Goal: Task Accomplishment & Management: Use online tool/utility

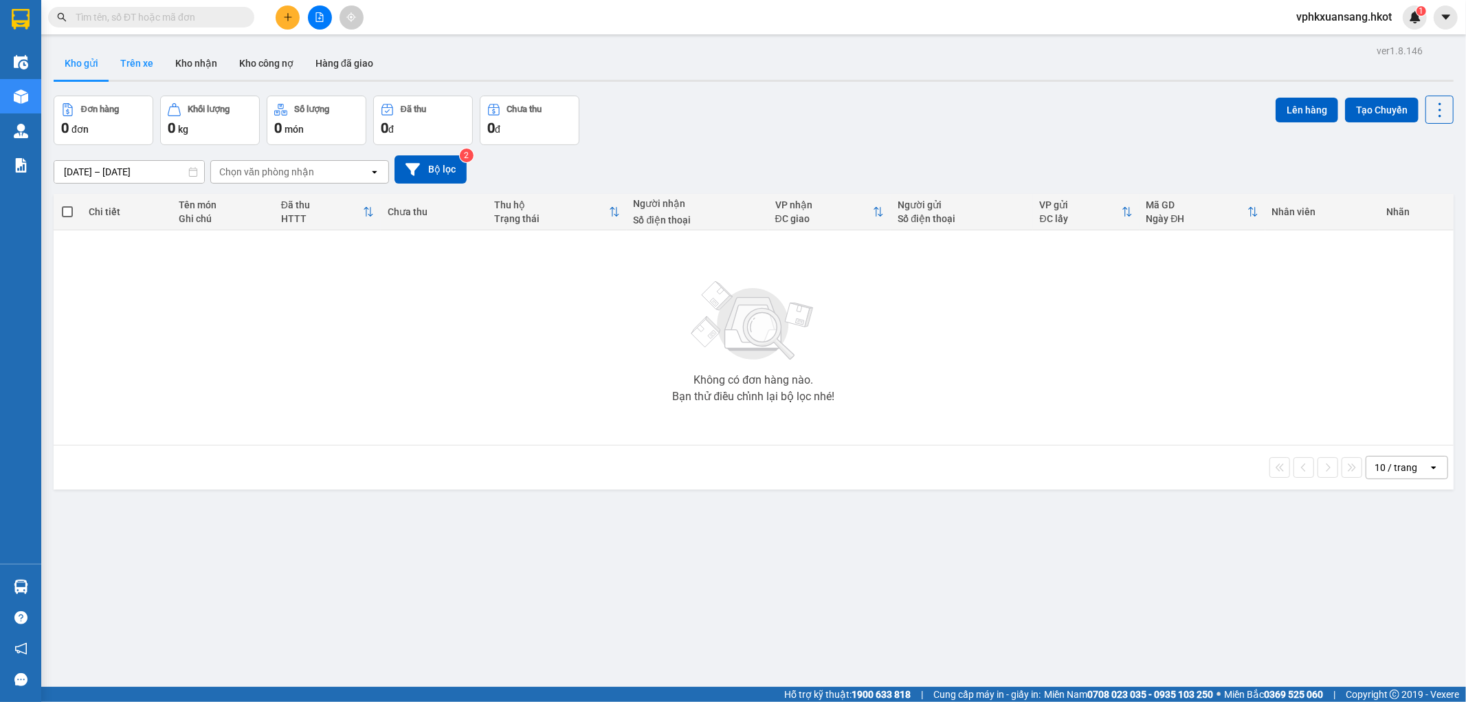
click at [140, 67] on button "Trên xe" at bounding box center [136, 63] width 55 height 33
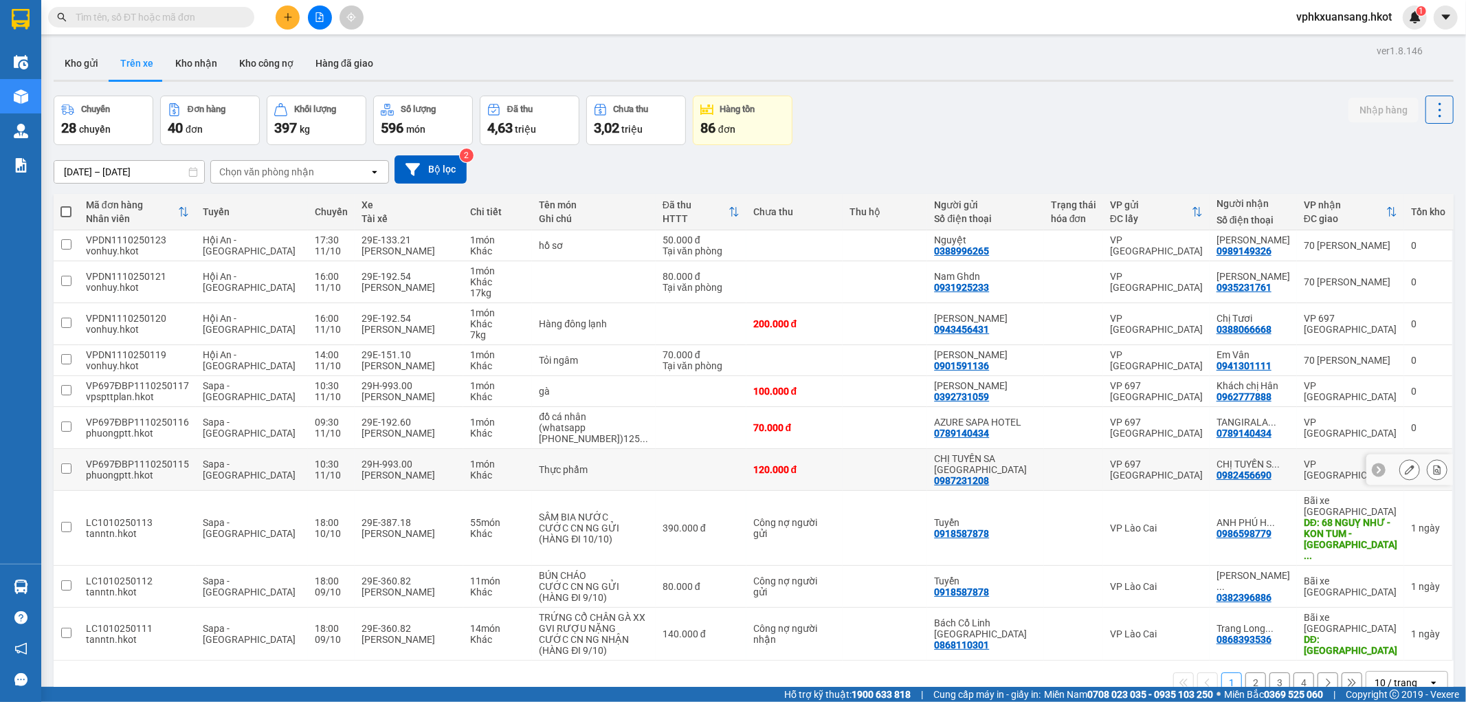
scroll to position [63, 0]
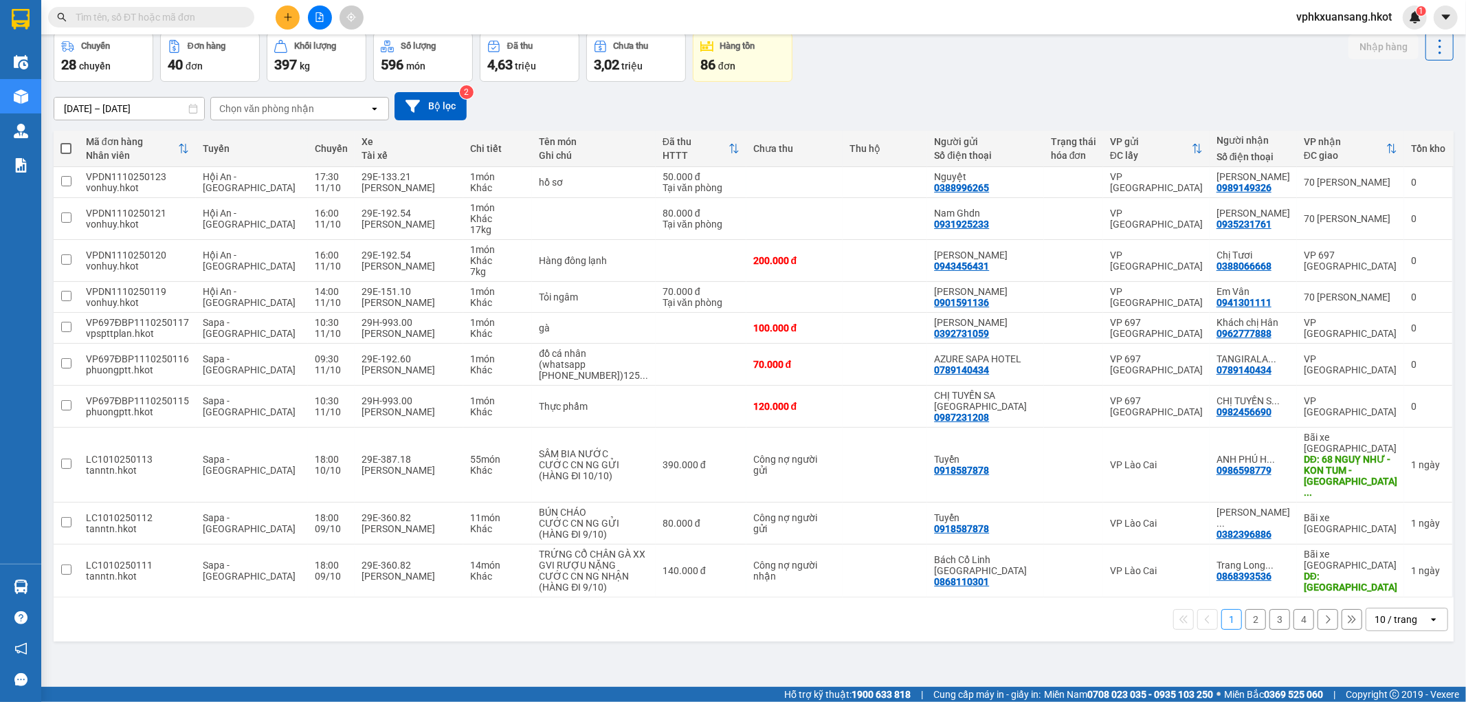
click at [1245, 609] on button "2" at bounding box center [1255, 619] width 21 height 21
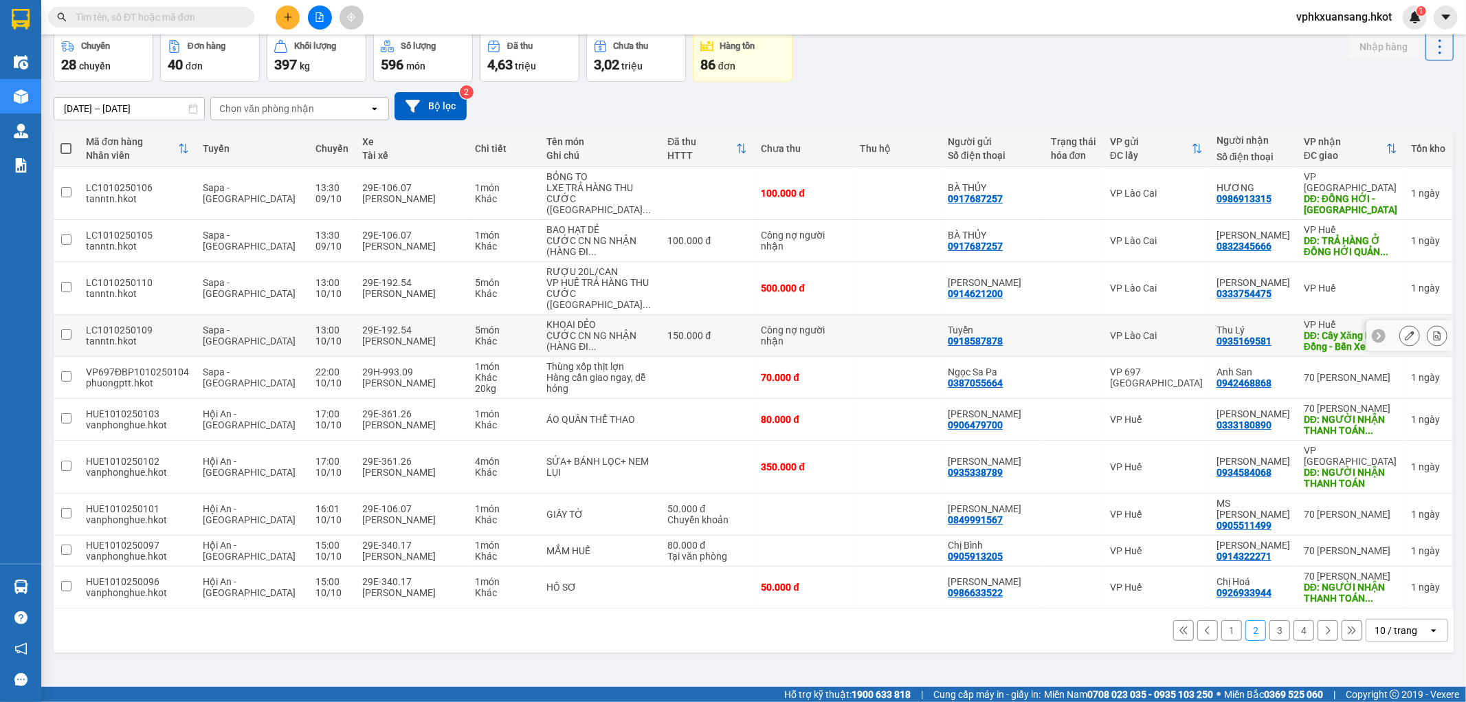
click at [65, 329] on input "checkbox" at bounding box center [66, 334] width 10 height 10
checkbox input "true"
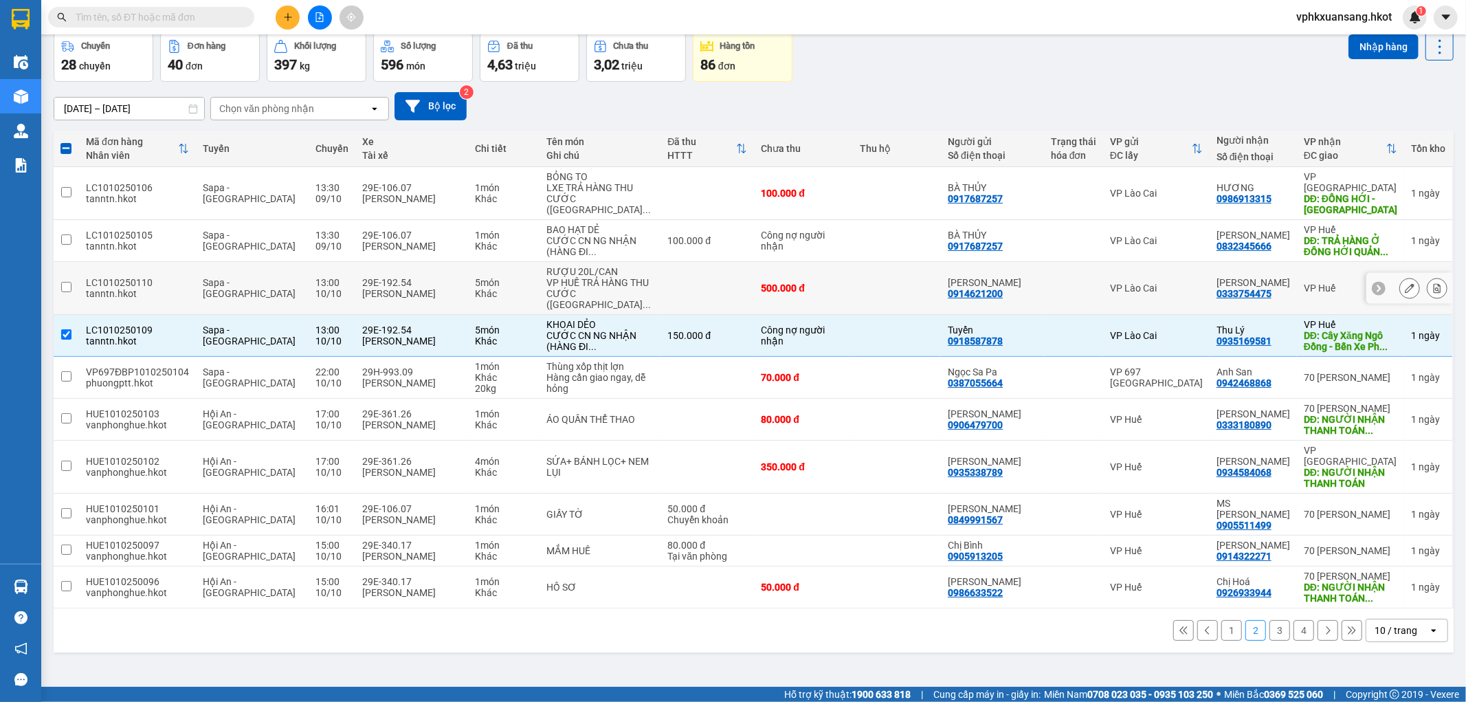
click at [64, 282] on input "checkbox" at bounding box center [66, 287] width 10 height 10
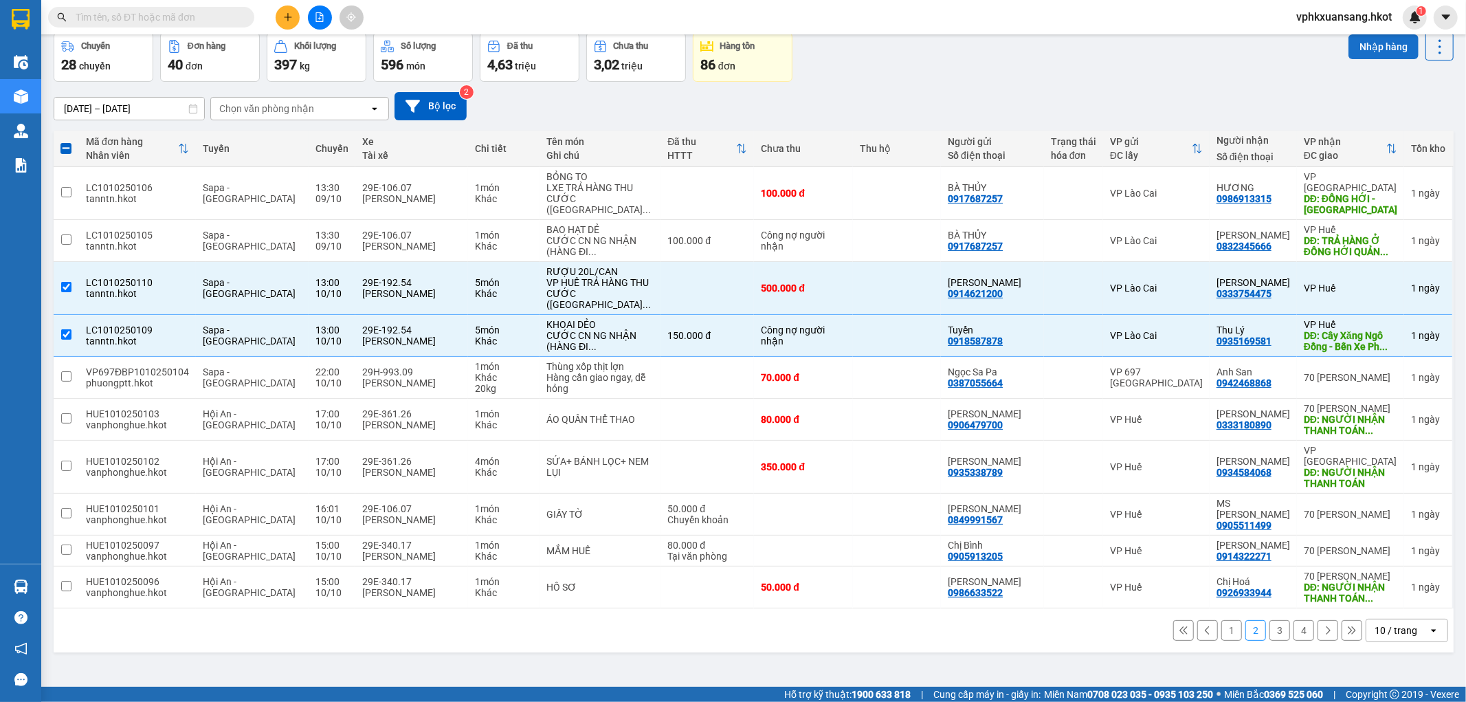
click at [1365, 48] on button "Nhập hàng" at bounding box center [1383, 46] width 70 height 25
checkbox input "false"
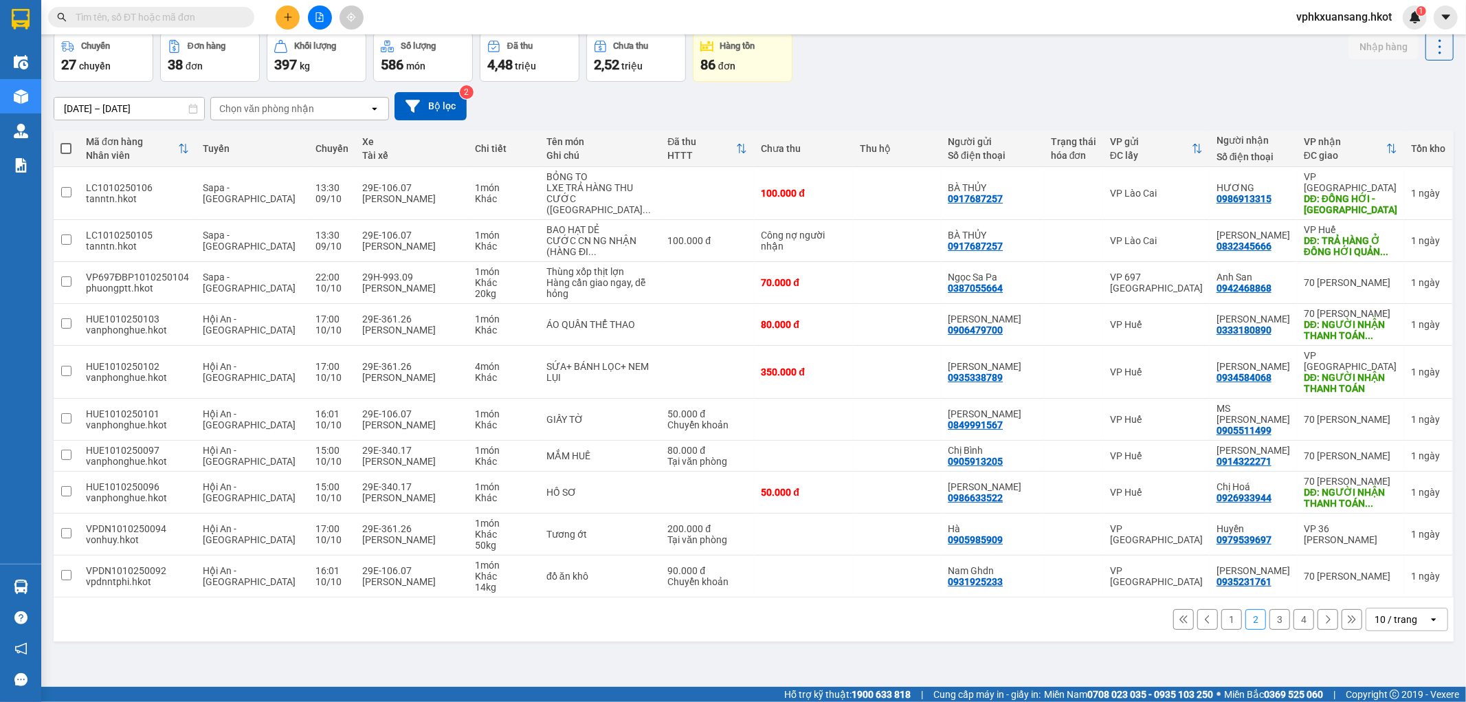
click at [1271, 609] on button "3" at bounding box center [1279, 619] width 21 height 21
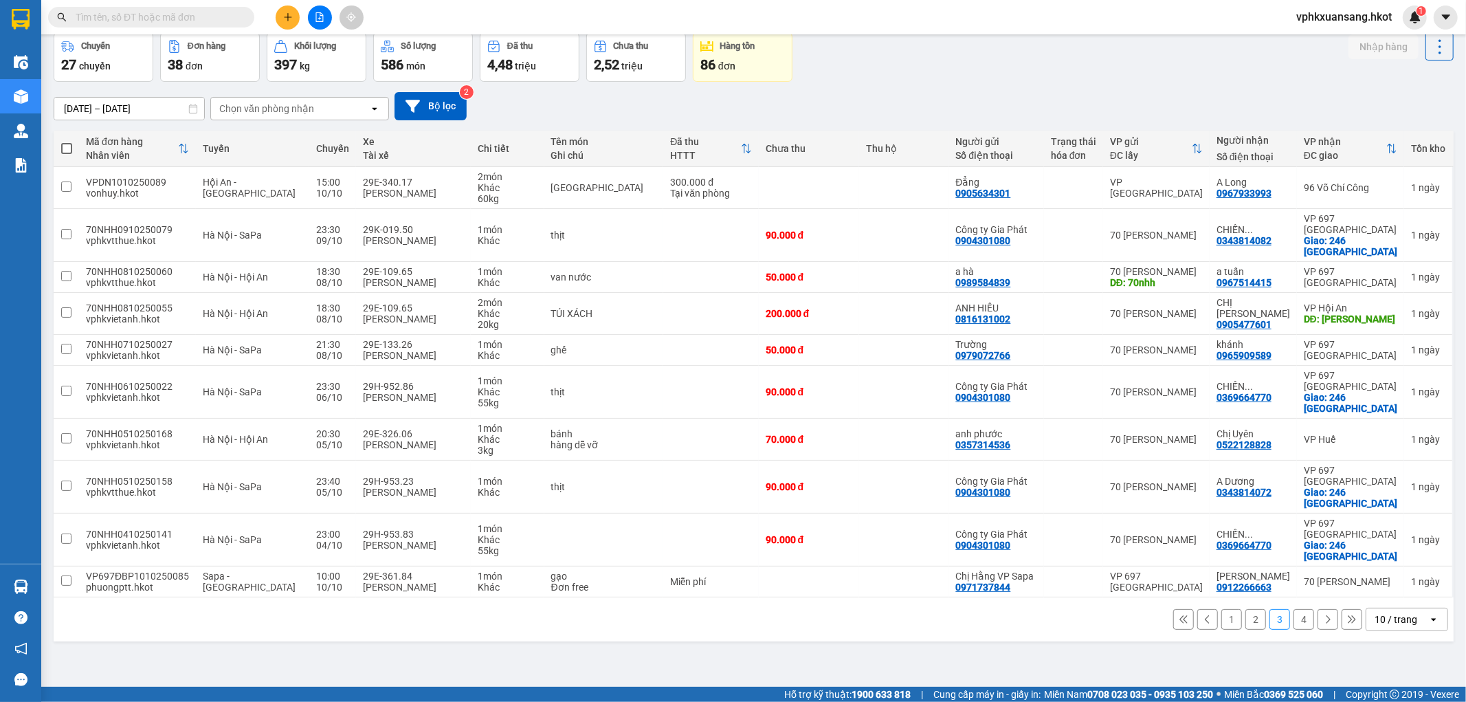
click at [1295, 630] on button "4" at bounding box center [1303, 619] width 21 height 21
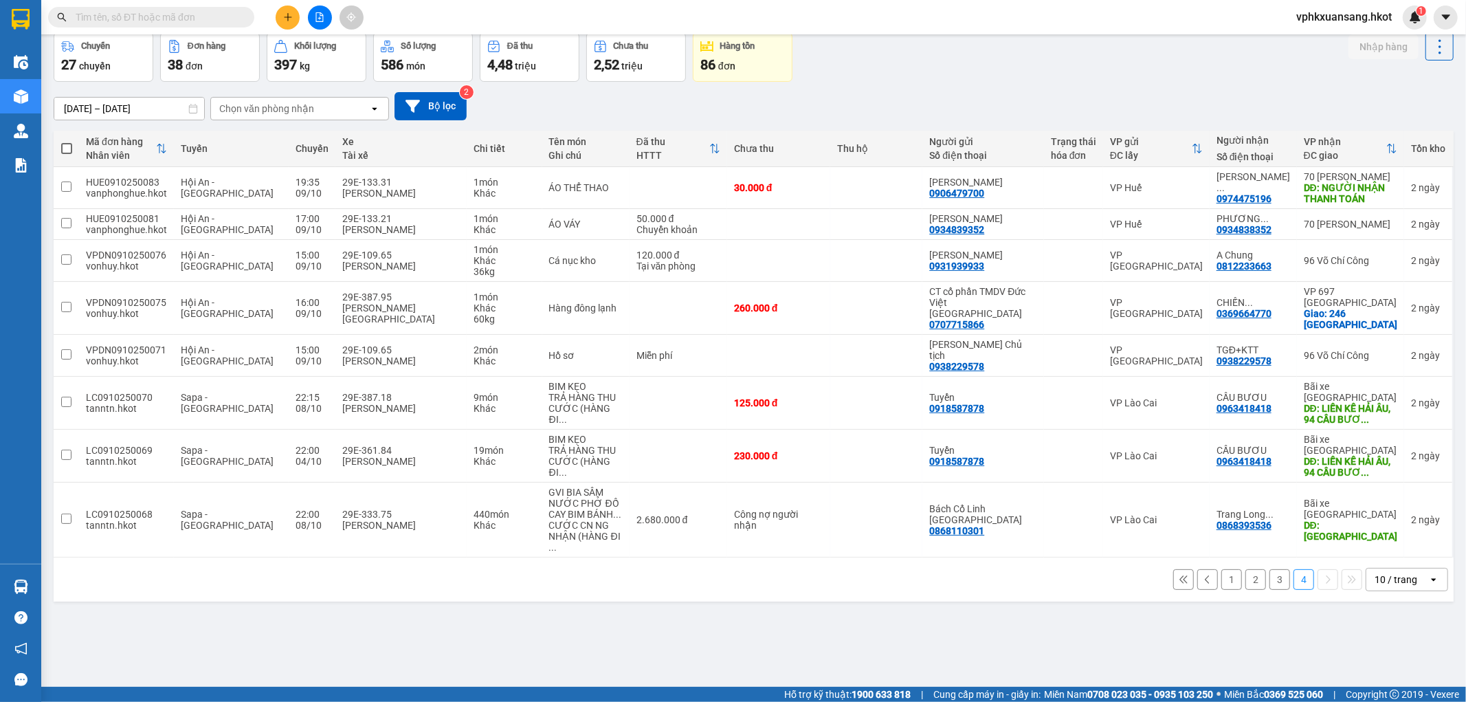
click at [1245, 569] on button "2" at bounding box center [1255, 579] width 21 height 21
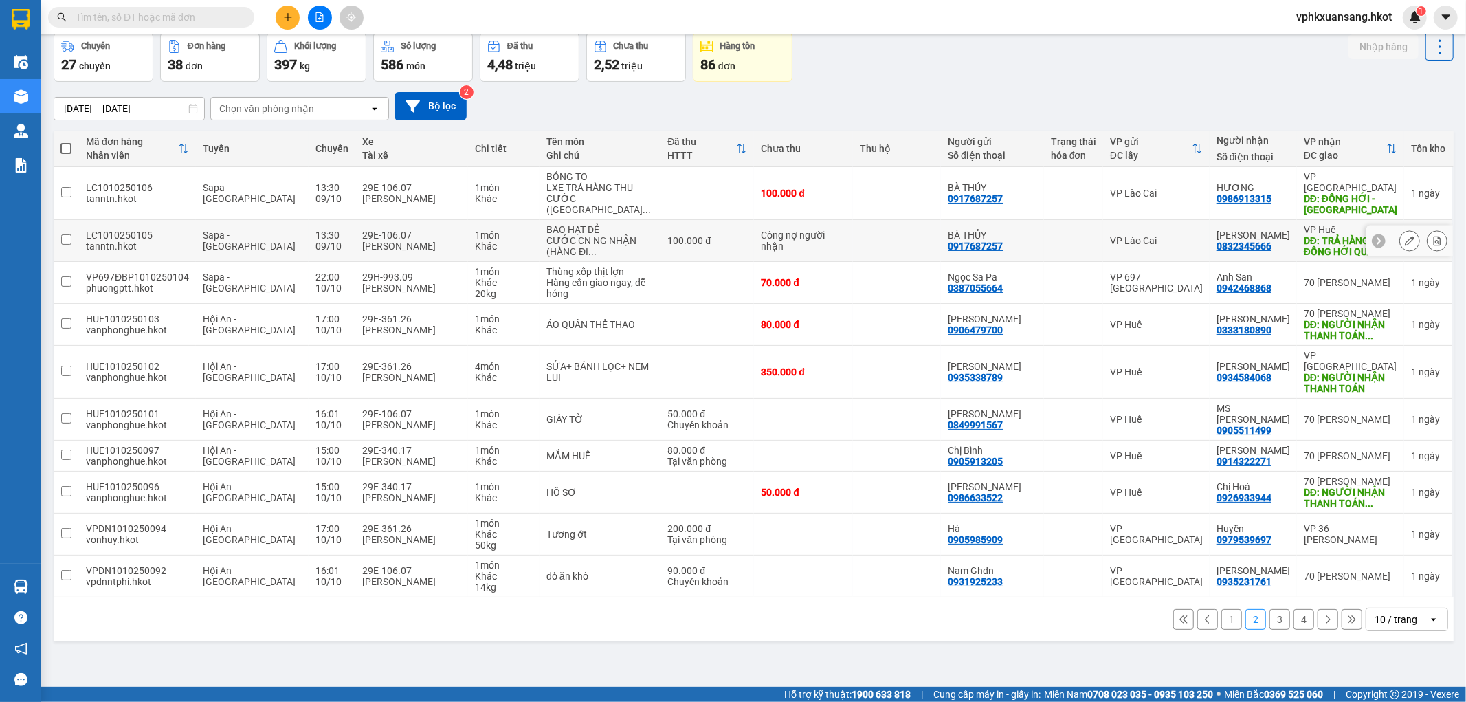
click at [65, 234] on input "checkbox" at bounding box center [66, 239] width 10 height 10
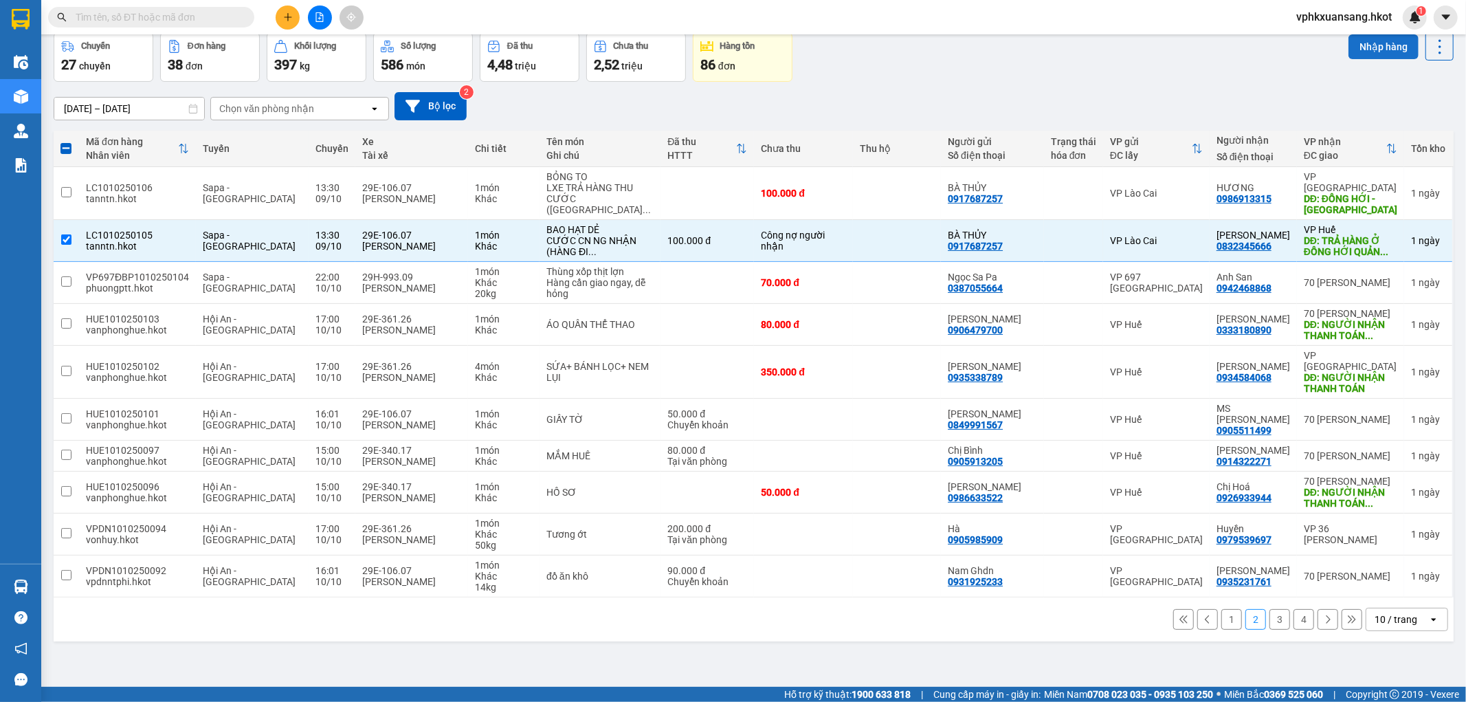
click at [1354, 41] on button "Nhập hàng" at bounding box center [1383, 46] width 70 height 25
checkbox input "false"
